Goal: Task Accomplishment & Management: Manage account settings

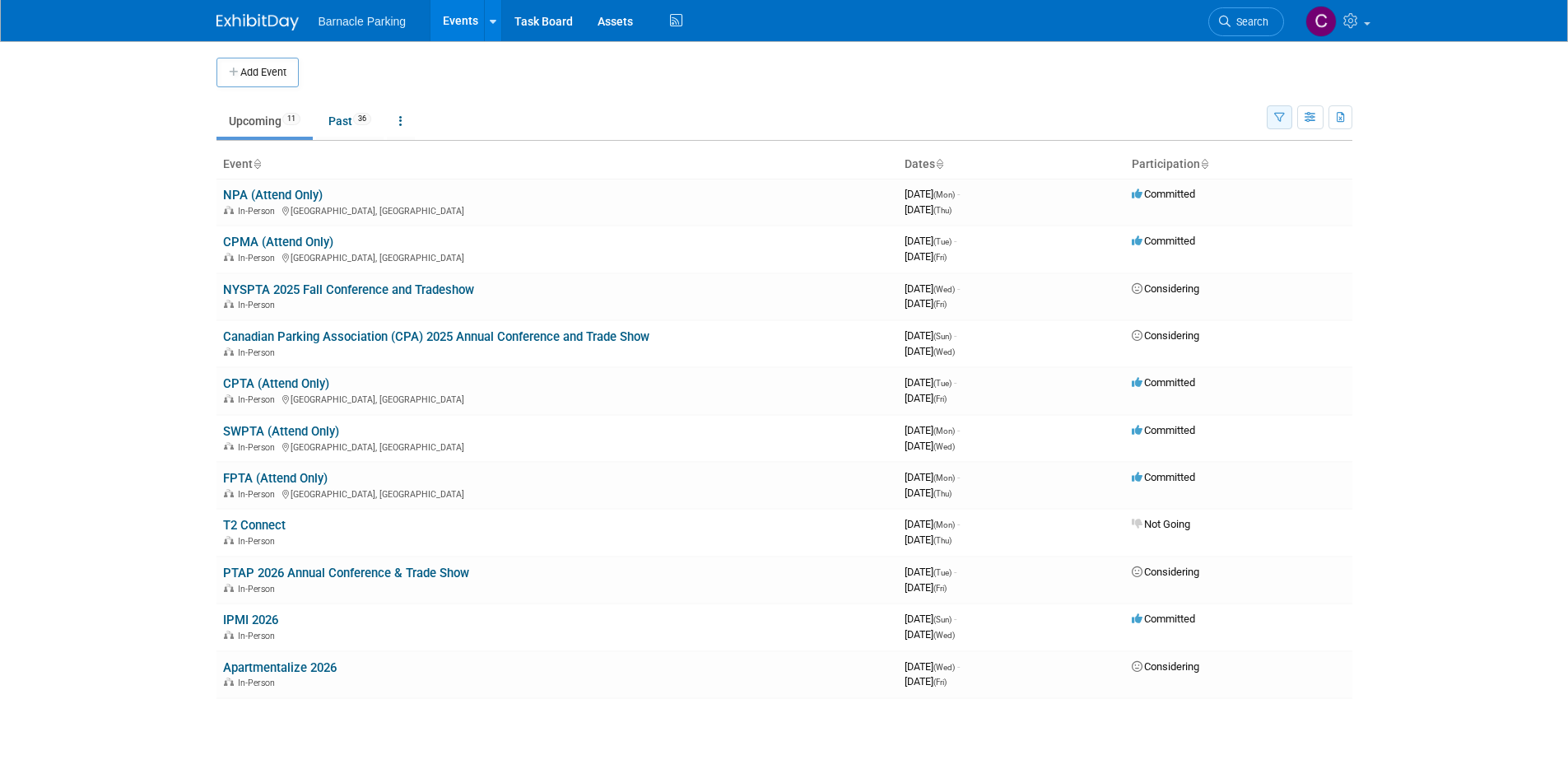
click at [1273, 123] on button "button" at bounding box center [1279, 118] width 26 height 24
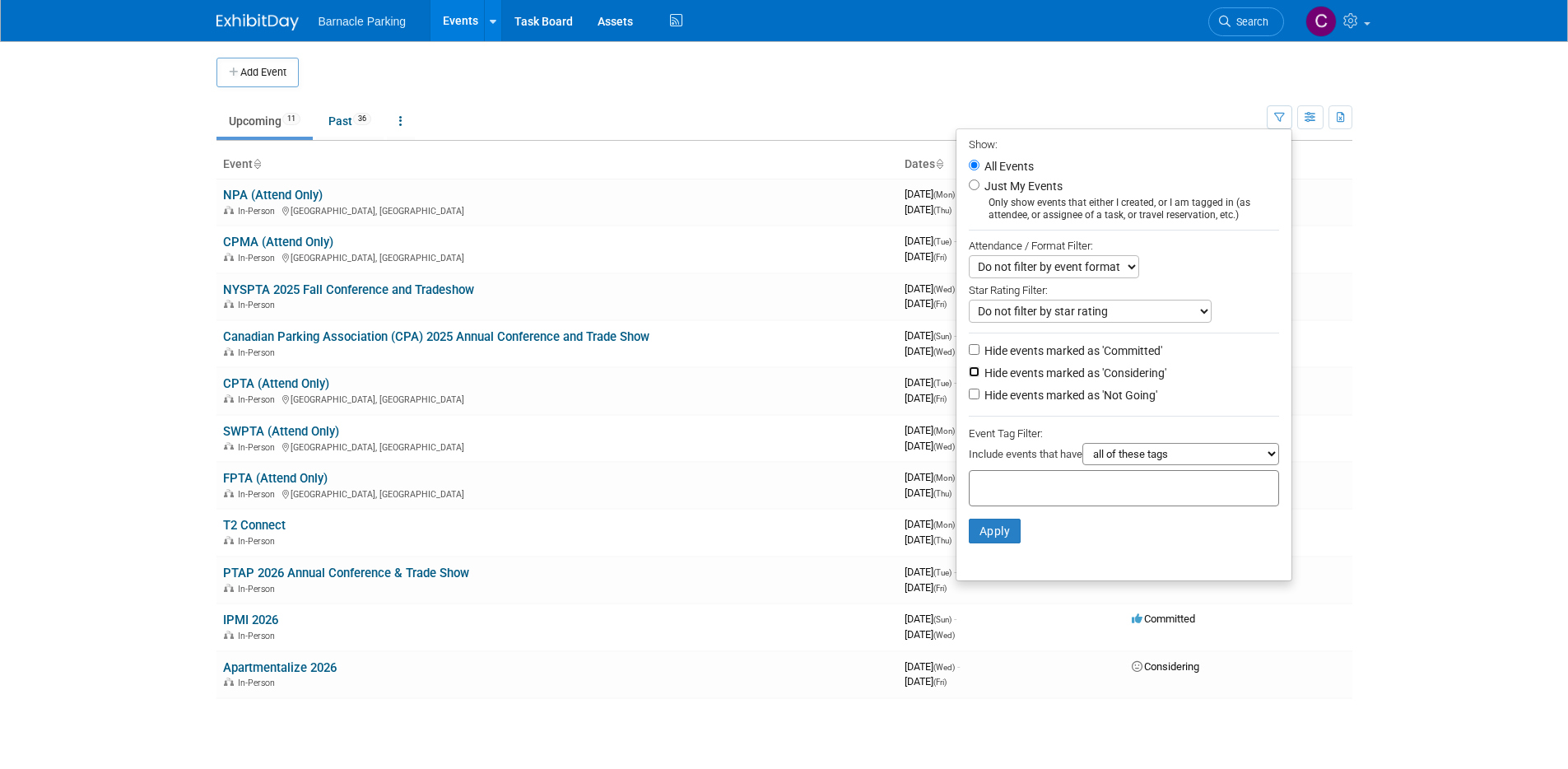
click at [969, 373] on input "Hide events marked as 'Considering'" at bounding box center [974, 372] width 11 height 11
checkbox input "true"
click at [969, 391] on input "Hide events marked as 'Not Going'" at bounding box center [974, 394] width 11 height 11
checkbox input "true"
click at [989, 534] on button "Apply" at bounding box center [994, 531] width 53 height 25
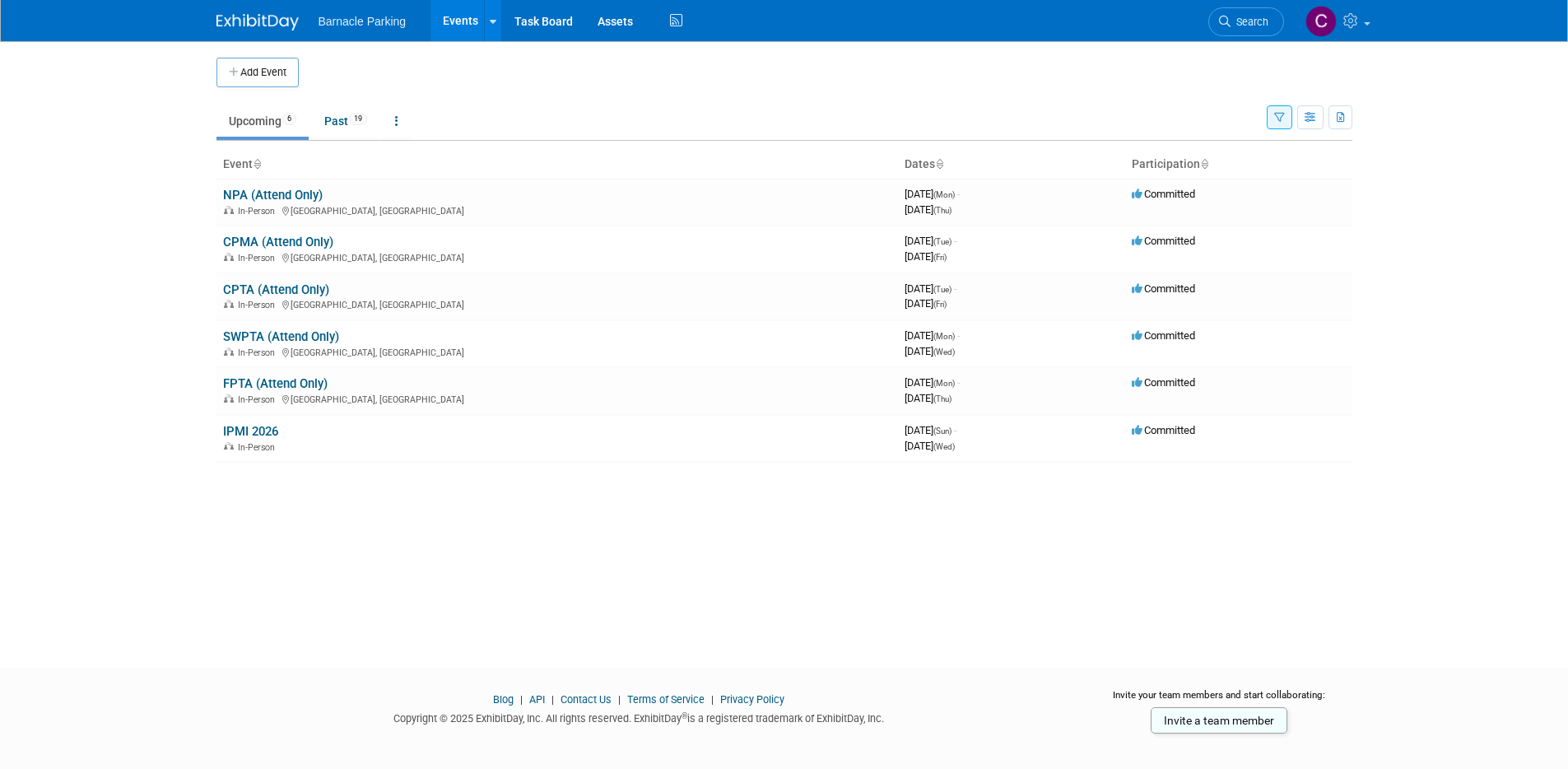
click at [429, 72] on td at bounding box center [797, 72] width 998 height 30
